Goal: Navigation & Orientation: Find specific page/section

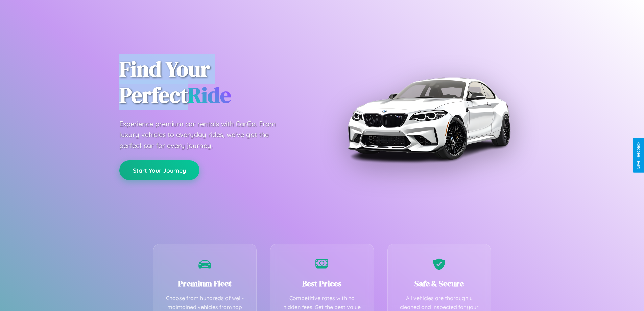
click at [159, 170] on button "Start Your Journey" at bounding box center [159, 170] width 80 height 20
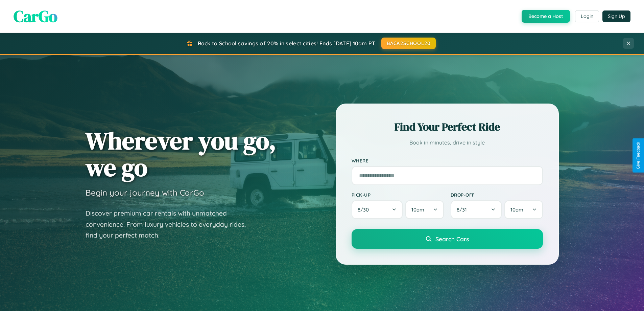
scroll to position [465, 0]
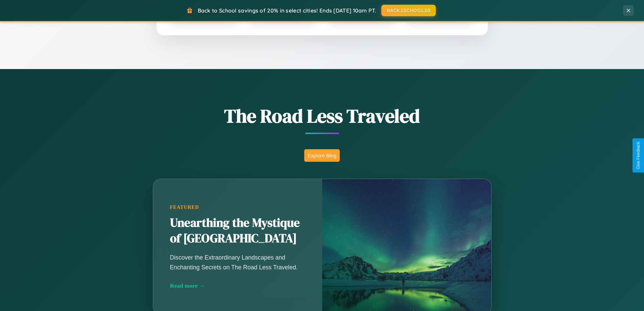
click at [322, 155] on button "Explore Blog" at bounding box center [321, 155] width 35 height 13
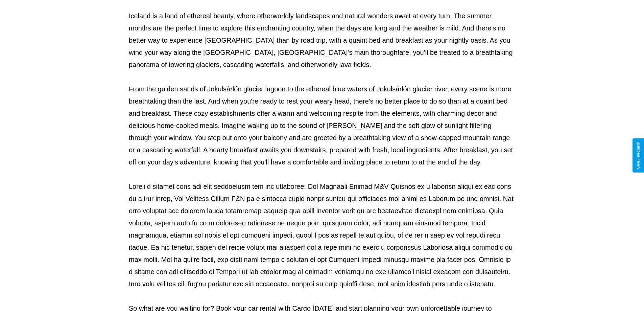
scroll to position [219, 0]
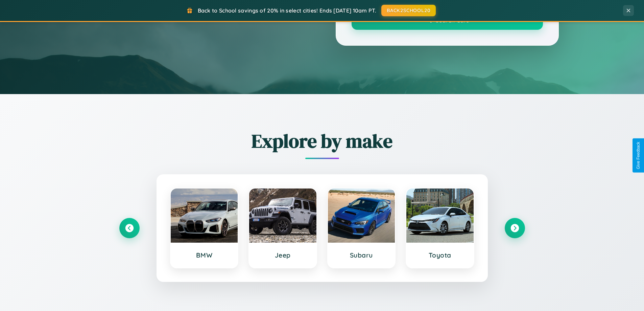
scroll to position [465, 0]
